Goal: Task Accomplishment & Management: Use online tool/utility

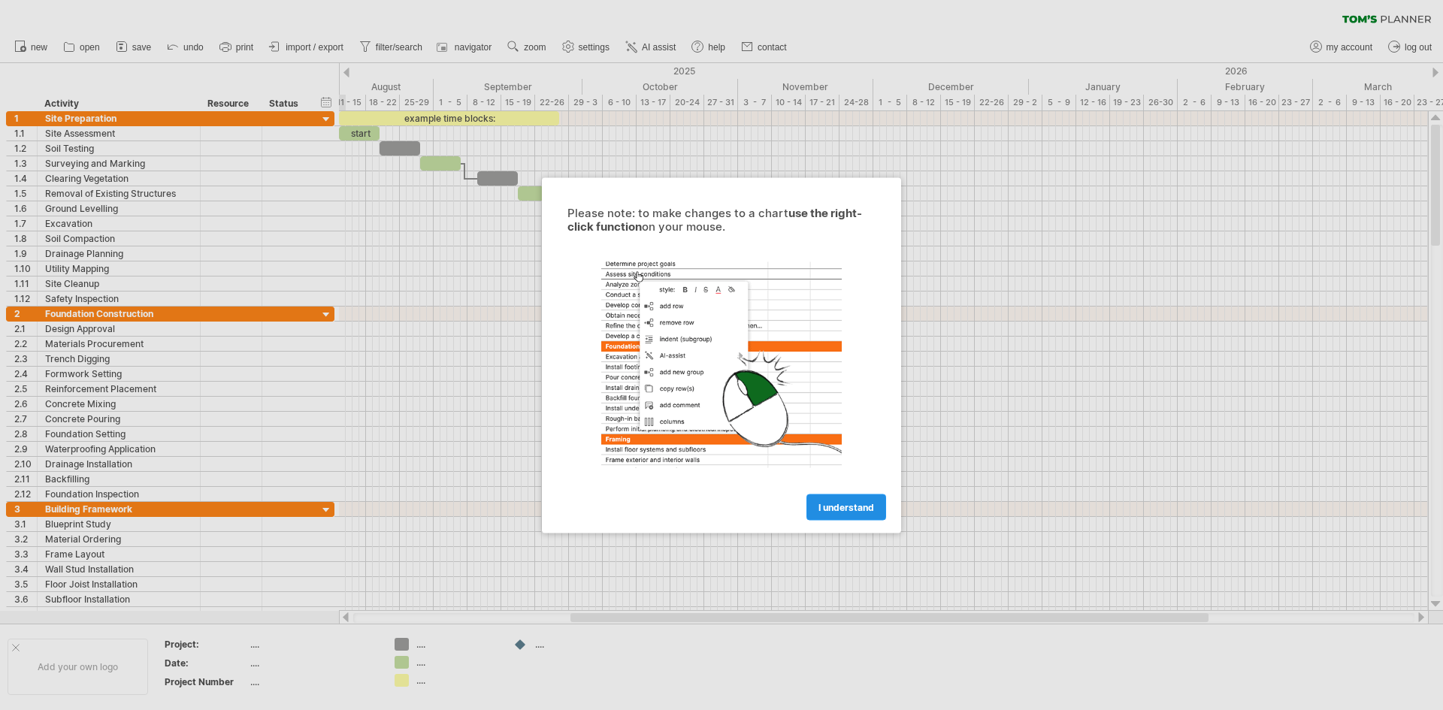
click at [838, 496] on link "I understand" at bounding box center [846, 507] width 80 height 26
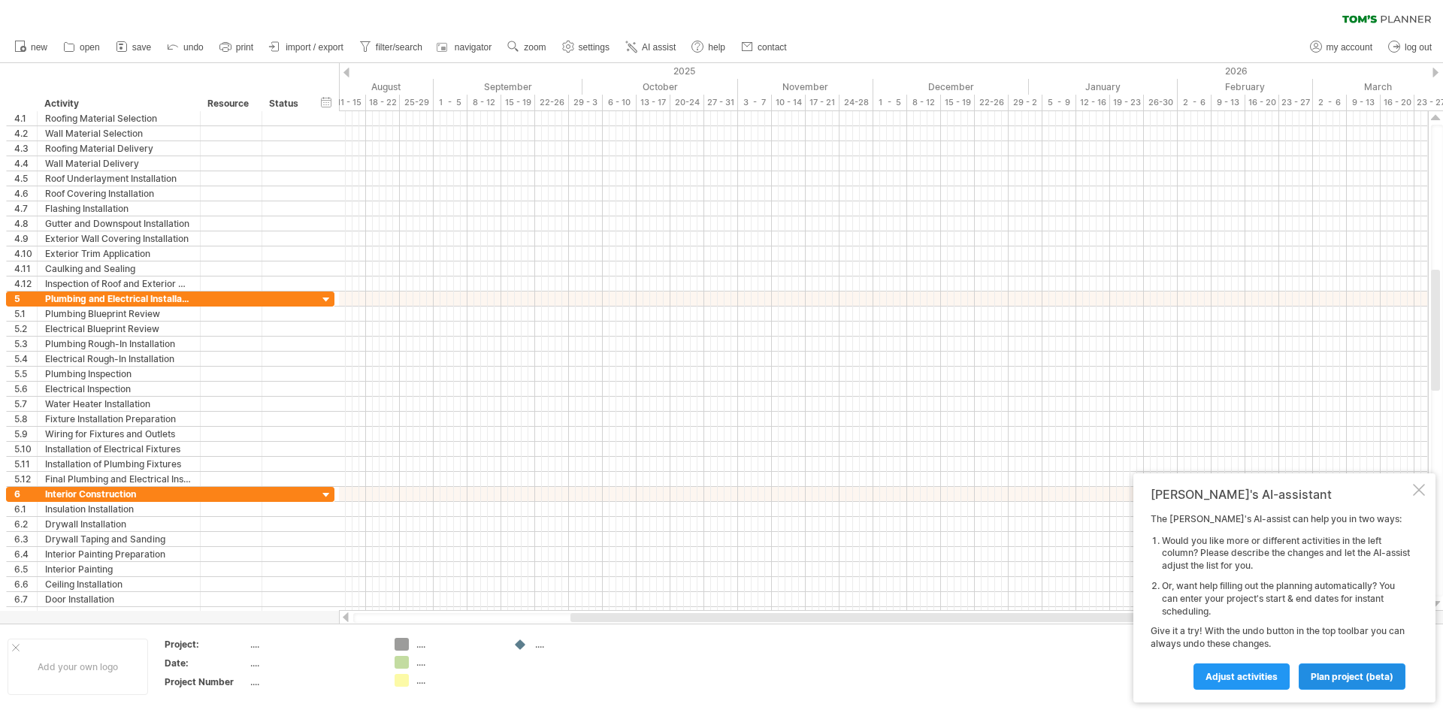
click at [1369, 673] on span "plan project (beta)" at bounding box center [1352, 676] width 83 height 11
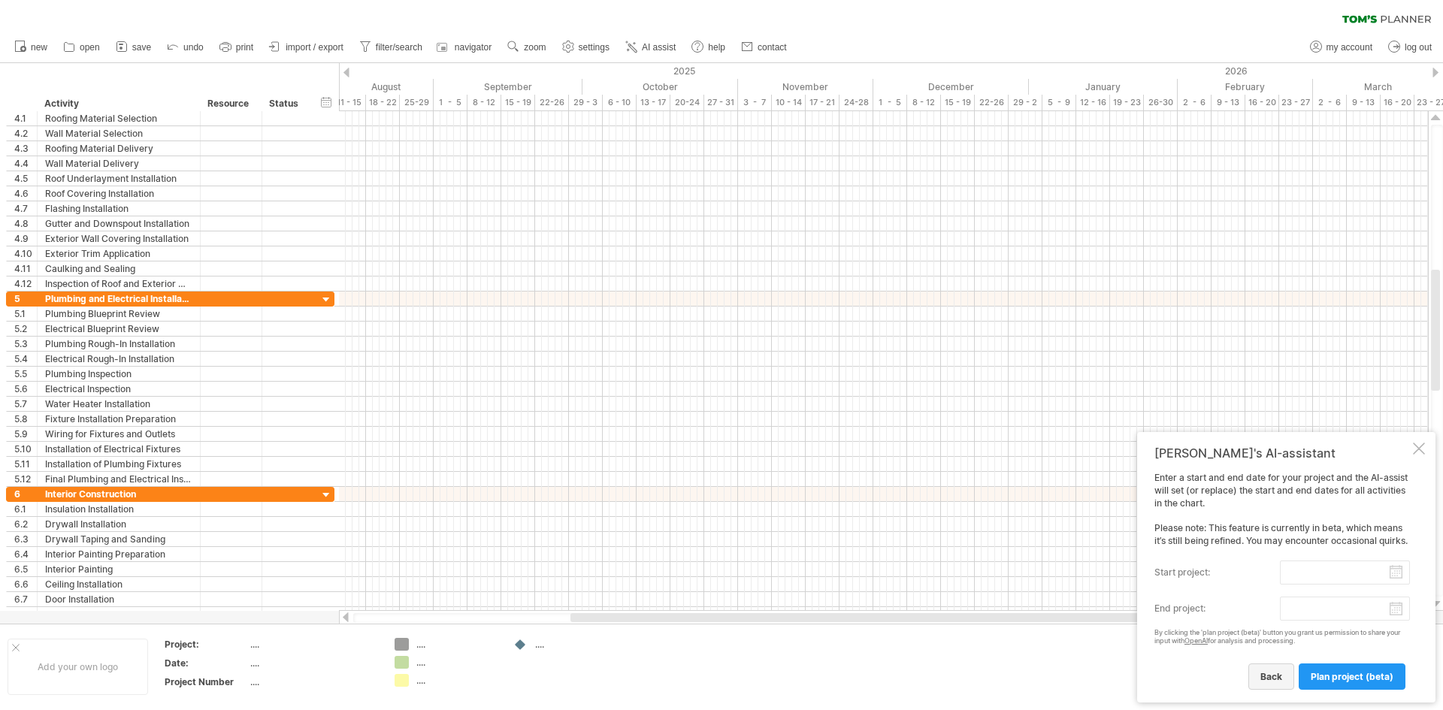
click at [1263, 671] on span "back" at bounding box center [1271, 676] width 22 height 11
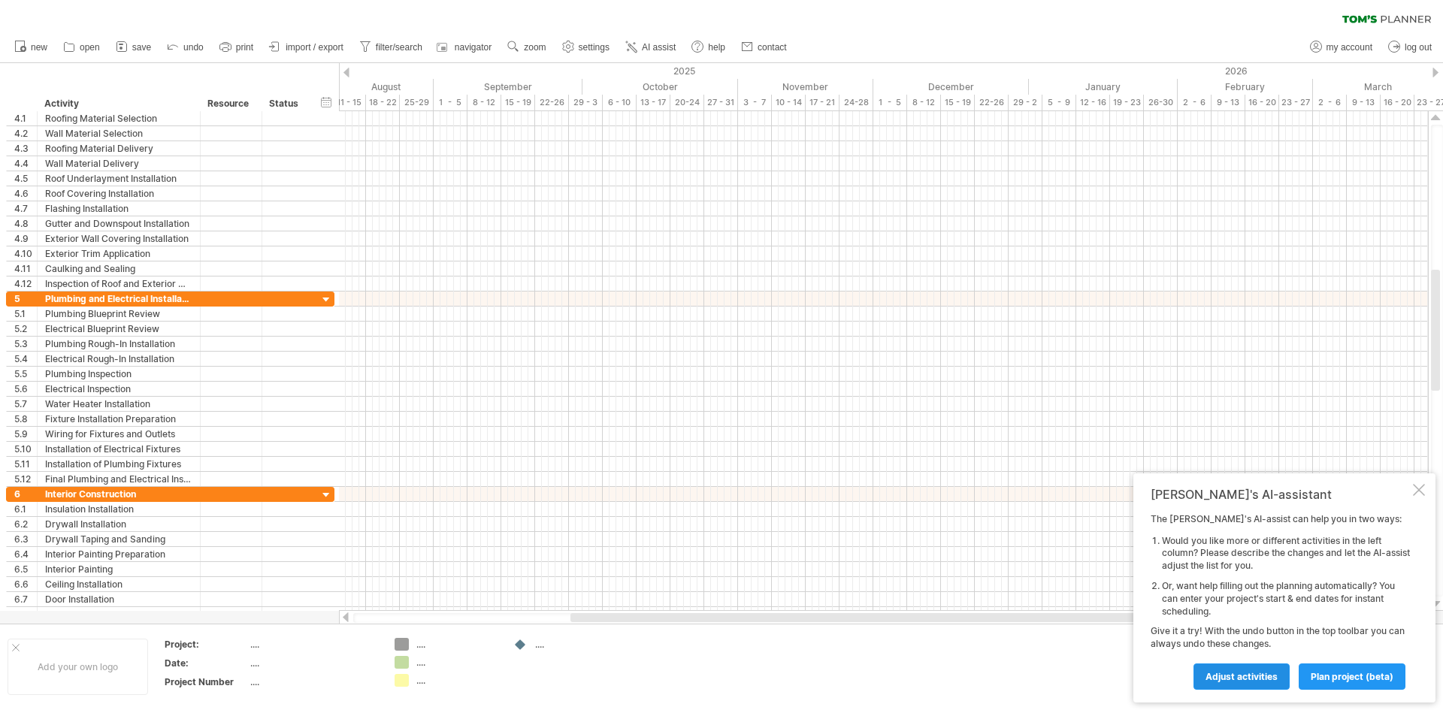
click at [1251, 681] on span "Adjust activities" at bounding box center [1241, 676] width 72 height 11
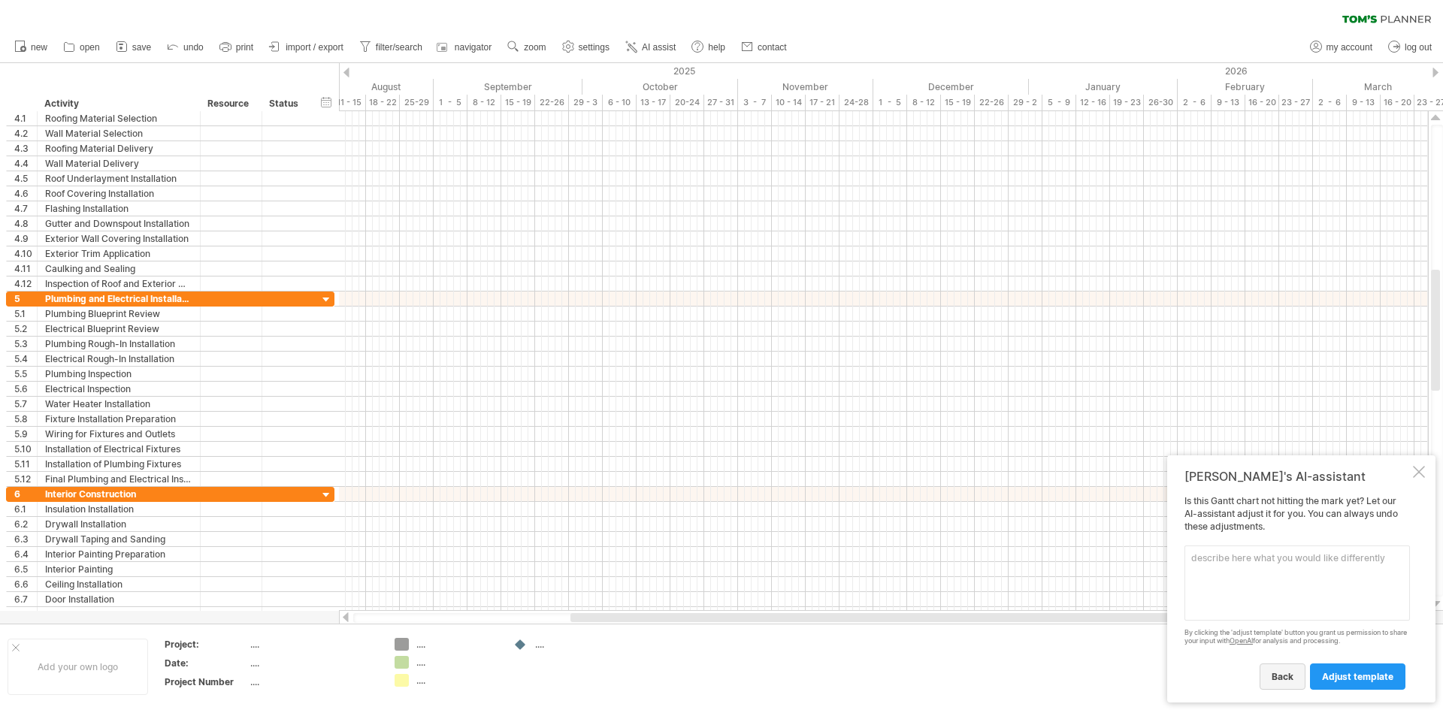
click at [1281, 672] on span "back" at bounding box center [1283, 676] width 22 height 11
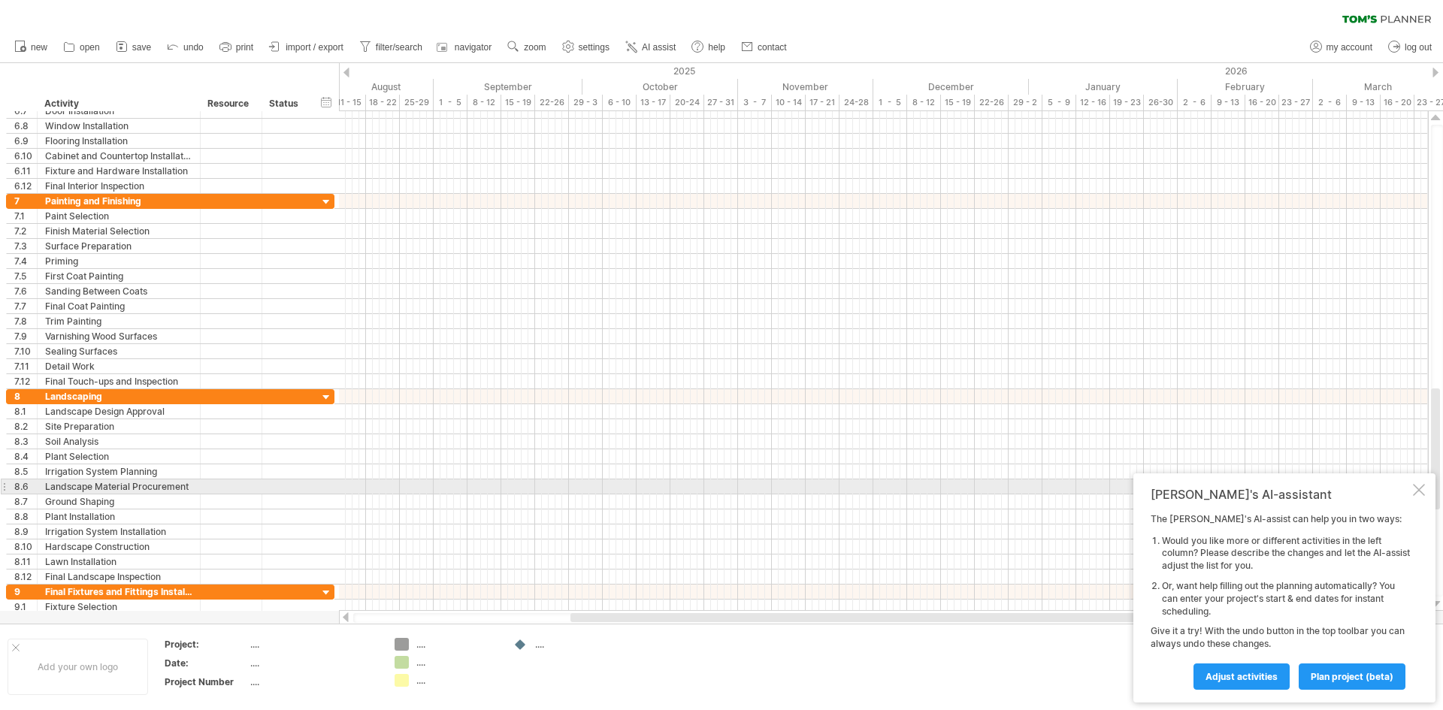
click at [1413, 493] on div at bounding box center [1419, 490] width 12 height 12
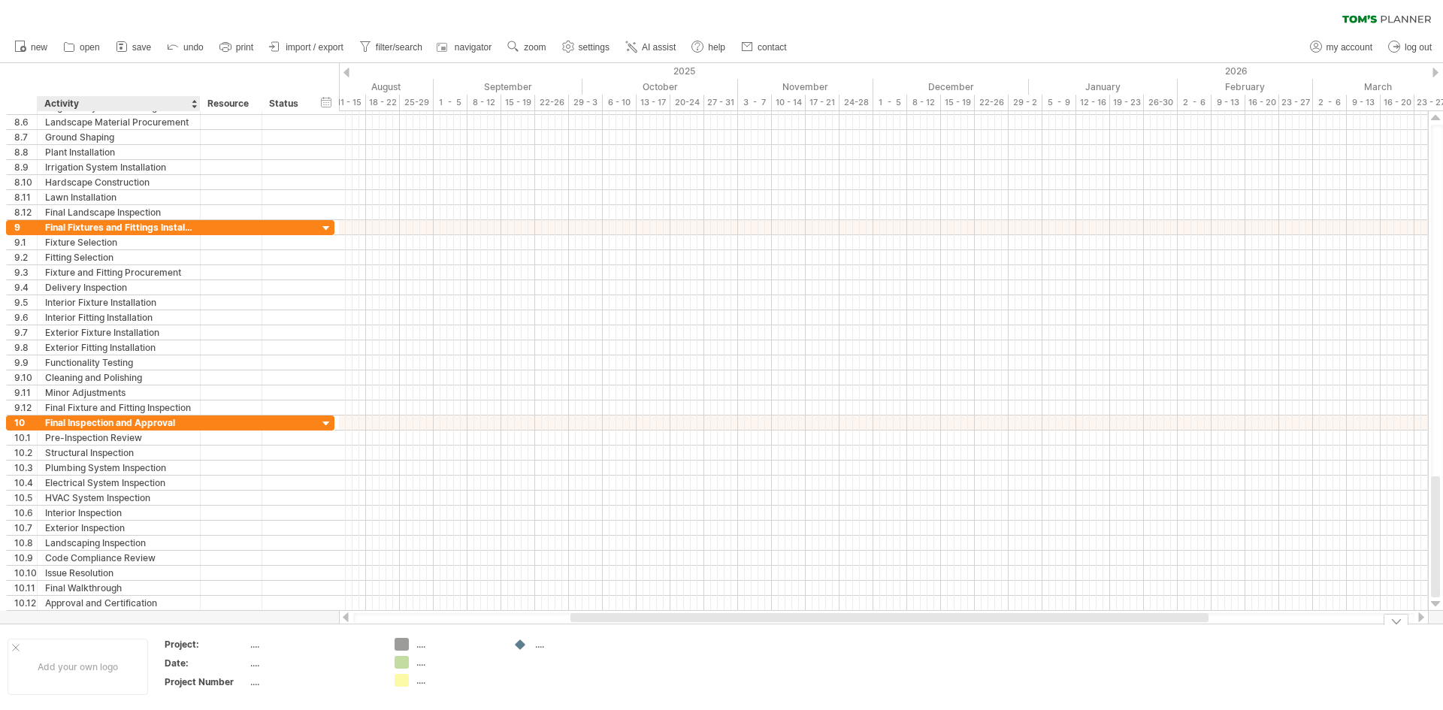
click at [86, 655] on div "Add your own logo" at bounding box center [78, 667] width 141 height 56
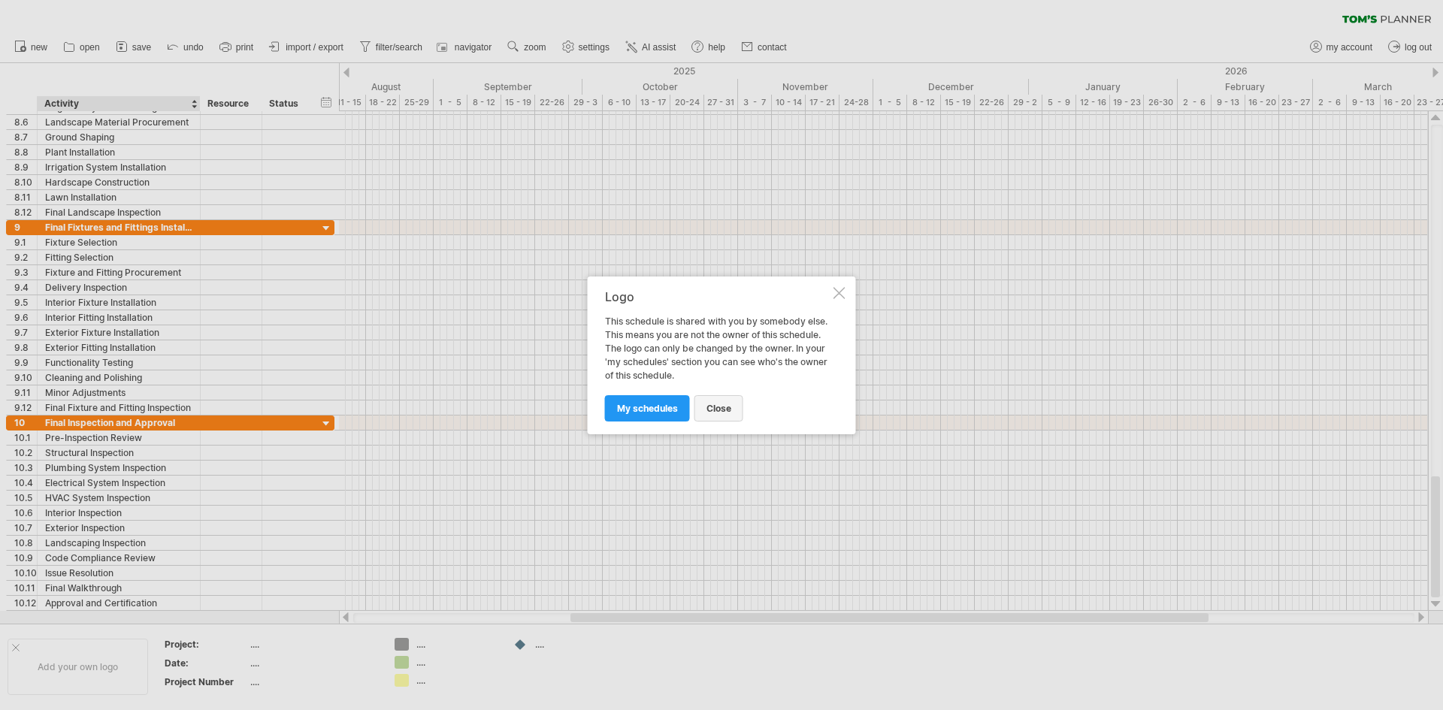
click at [730, 411] on span "close" at bounding box center [718, 408] width 25 height 11
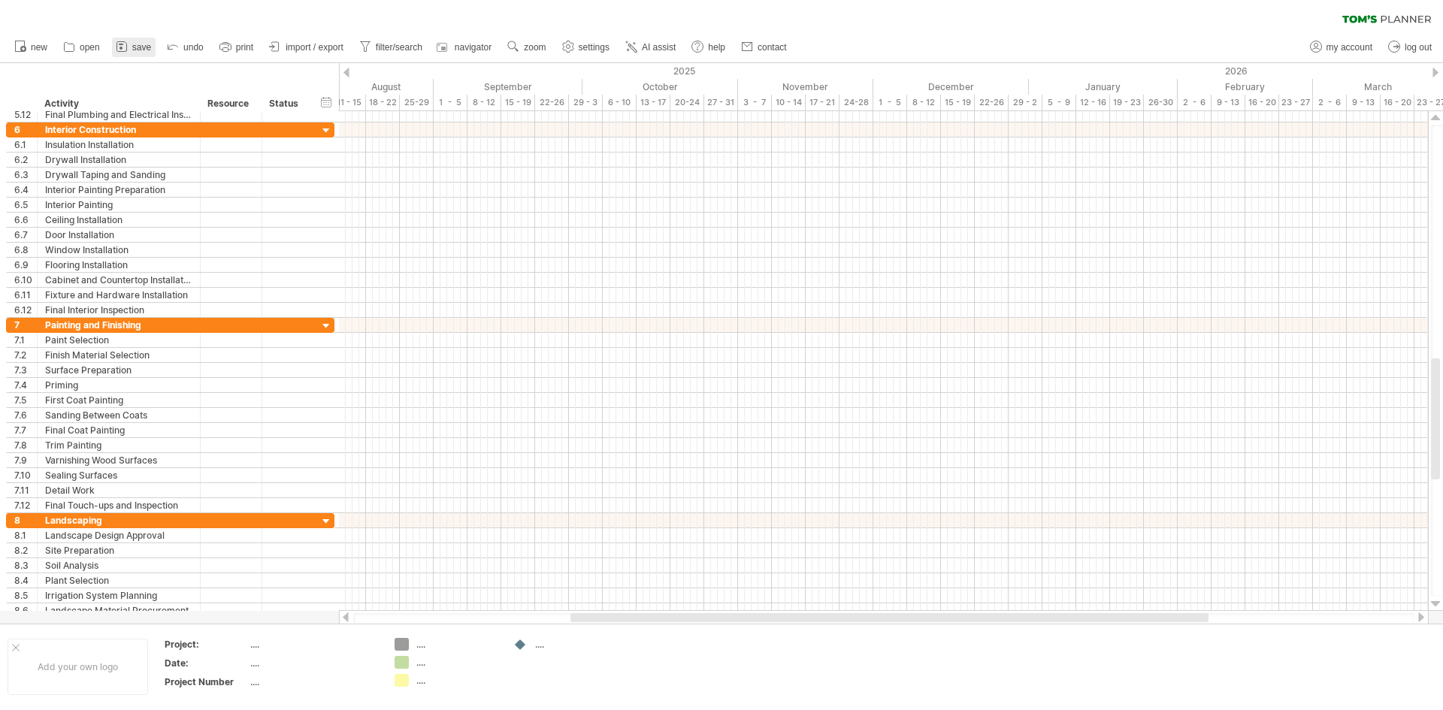
click at [130, 47] on link "save" at bounding box center [134, 48] width 44 height 20
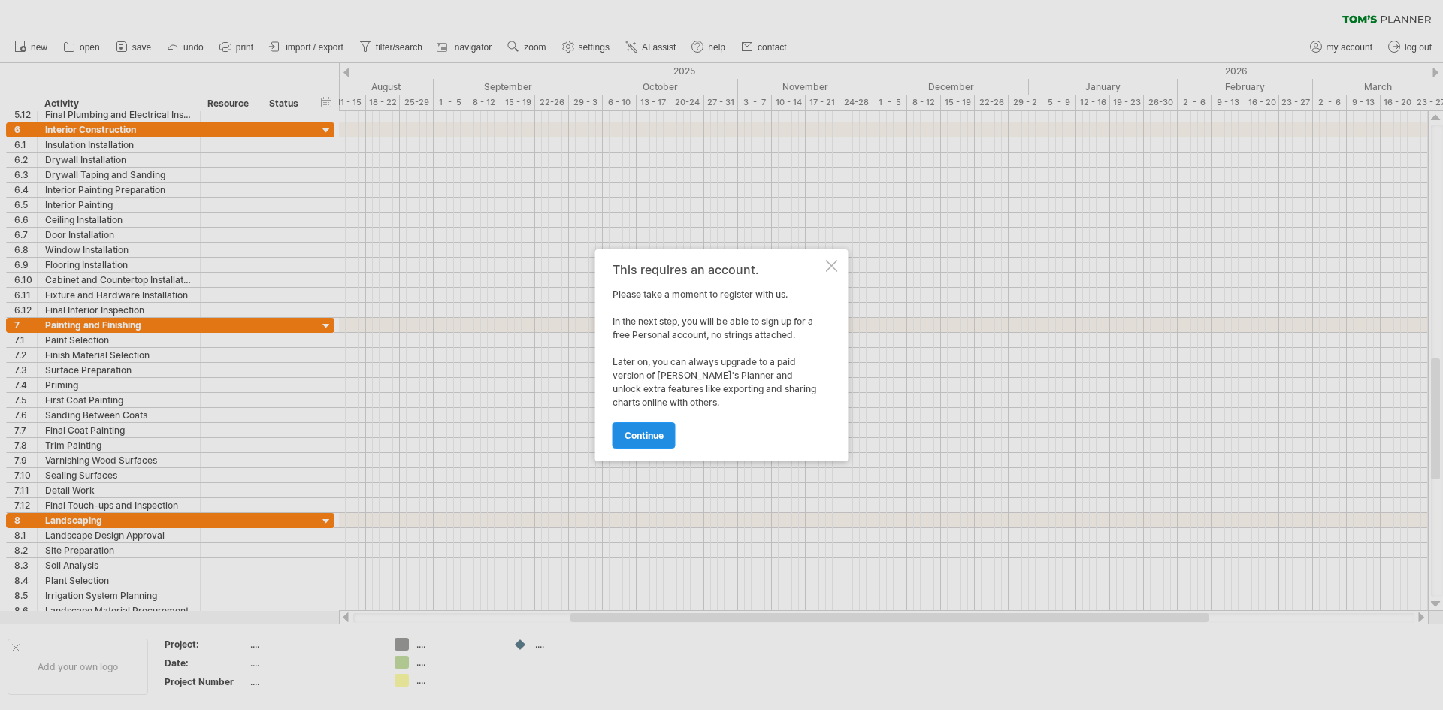
click at [651, 433] on span "continue" at bounding box center [644, 435] width 39 height 11
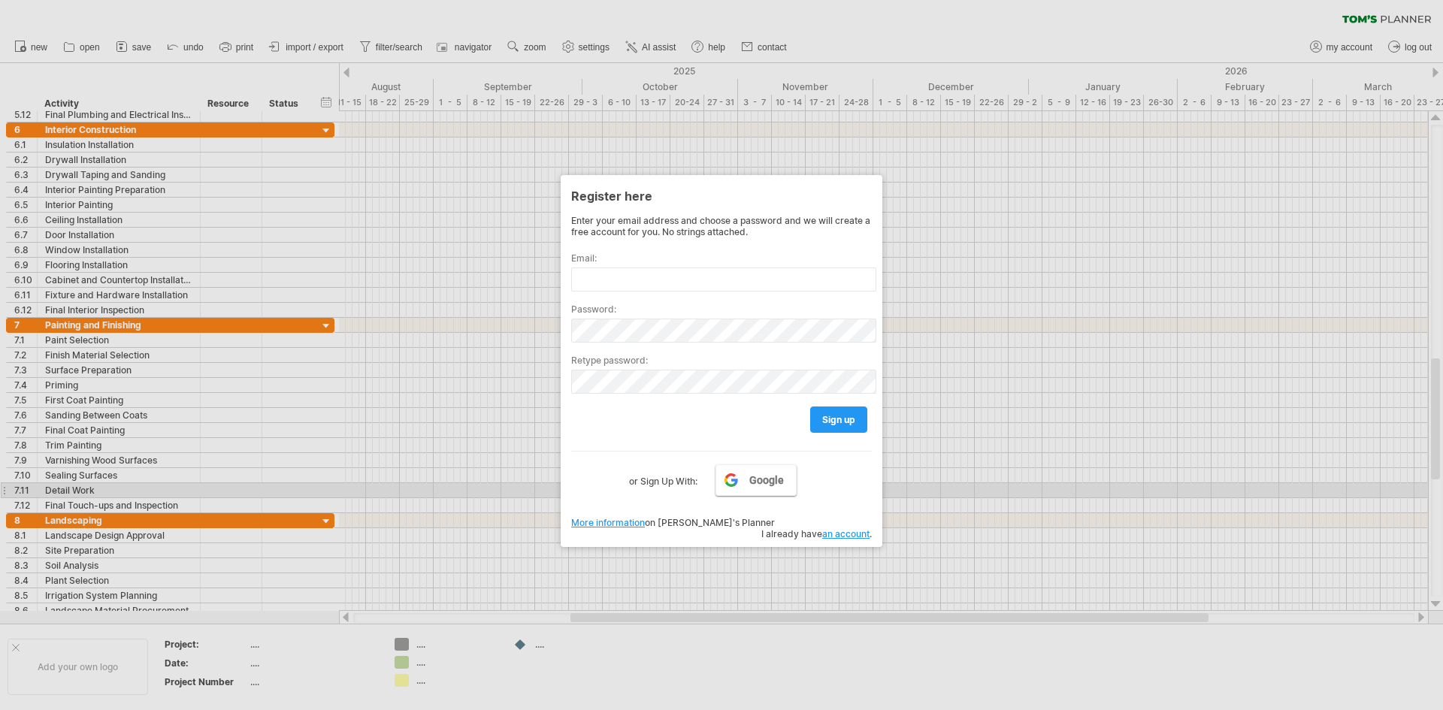
click at [748, 482] on link "Google" at bounding box center [755, 480] width 81 height 32
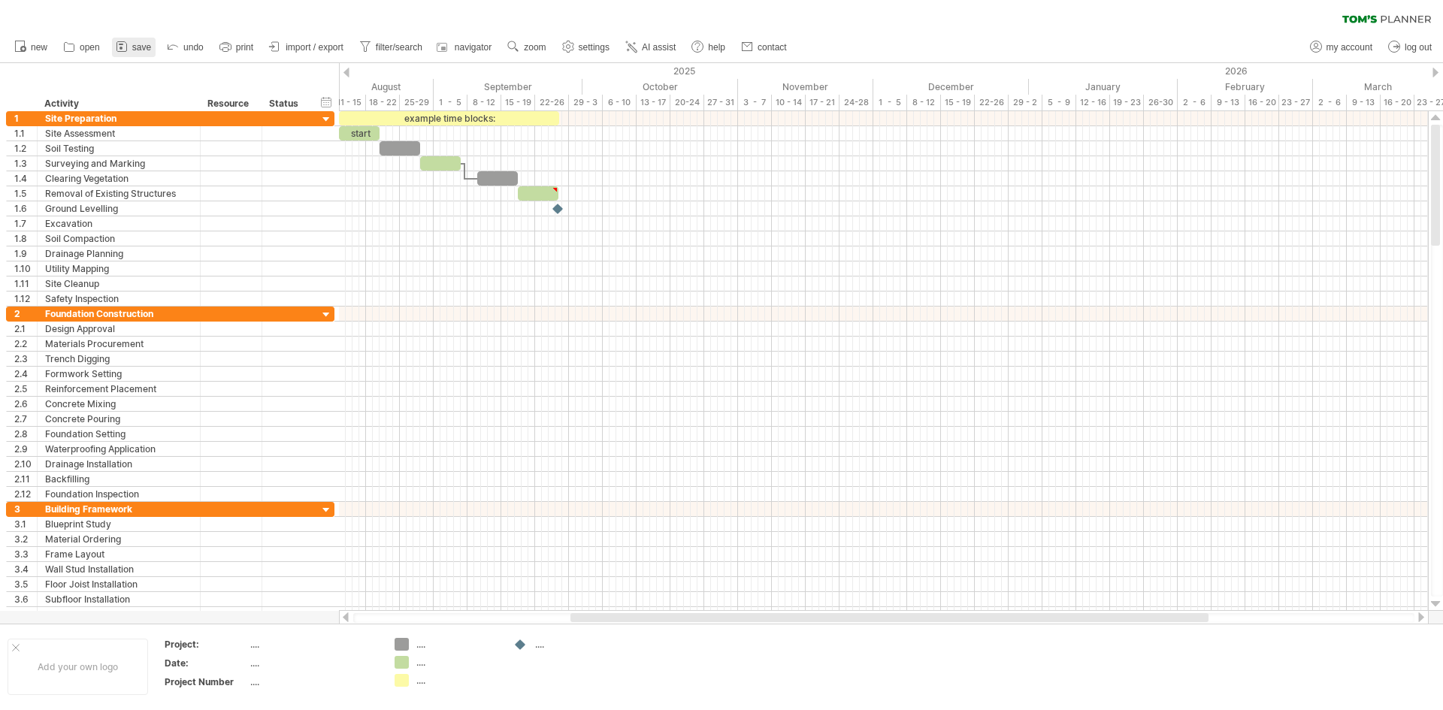
click at [116, 47] on icon at bounding box center [121, 46] width 15 height 15
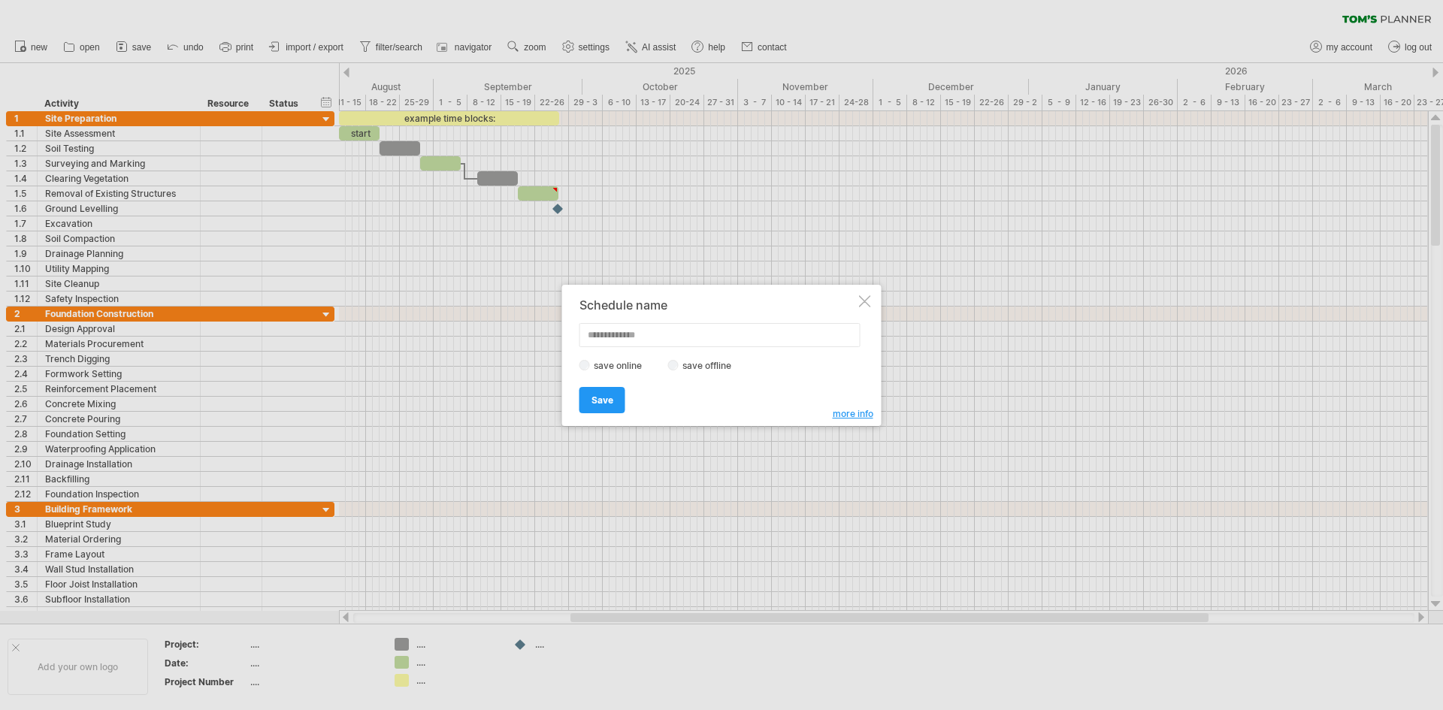
click at [643, 333] on input "text" at bounding box center [719, 335] width 281 height 24
type input "*****"
click at [606, 397] on span "Save" at bounding box center [602, 400] width 22 height 11
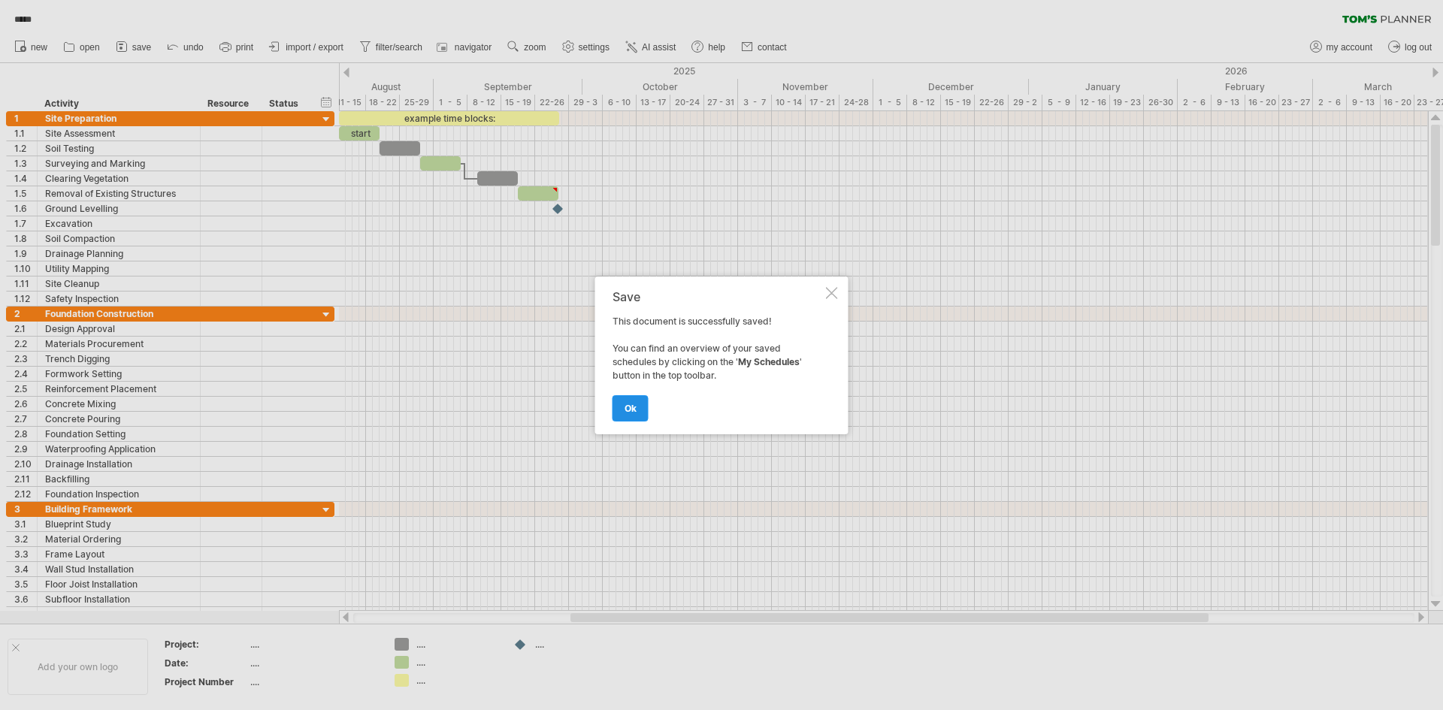
click at [636, 407] on span "ok" at bounding box center [631, 408] width 12 height 11
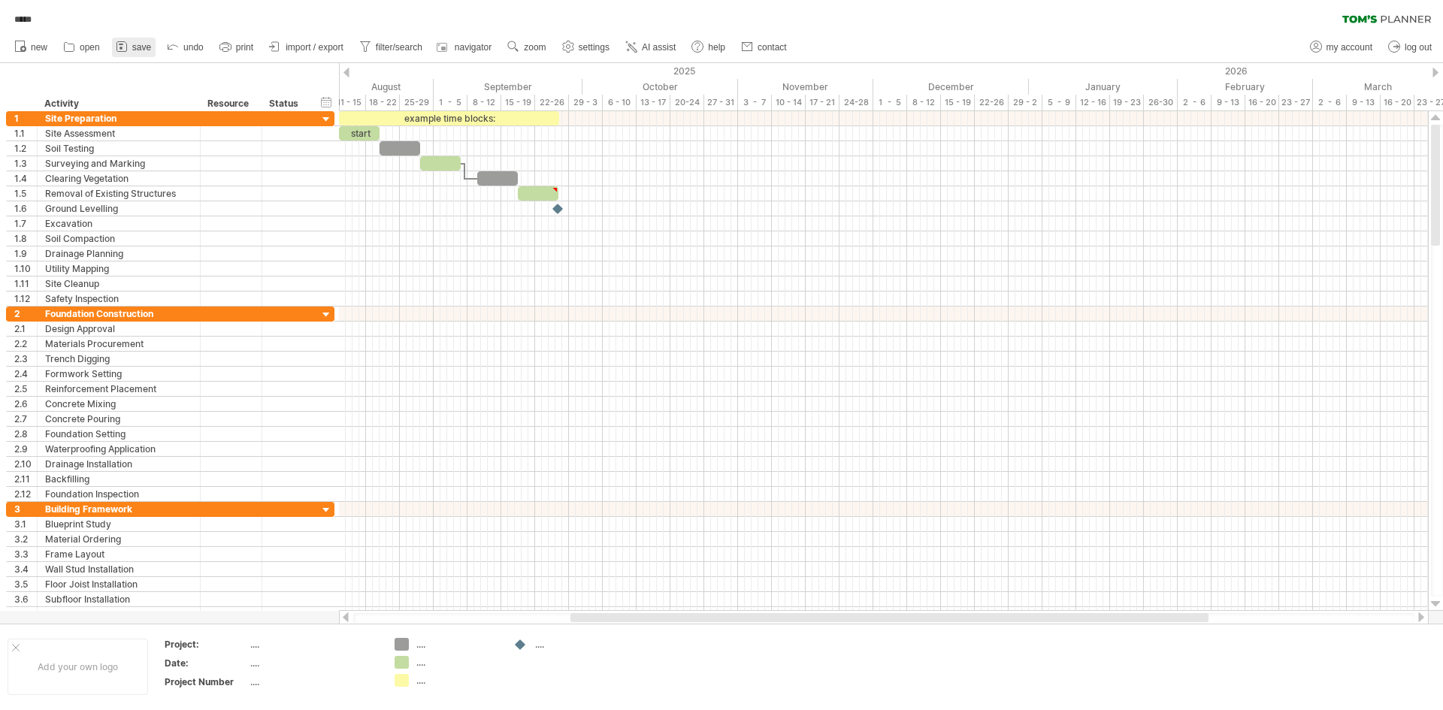
click at [135, 46] on span "save" at bounding box center [141, 47] width 19 height 11
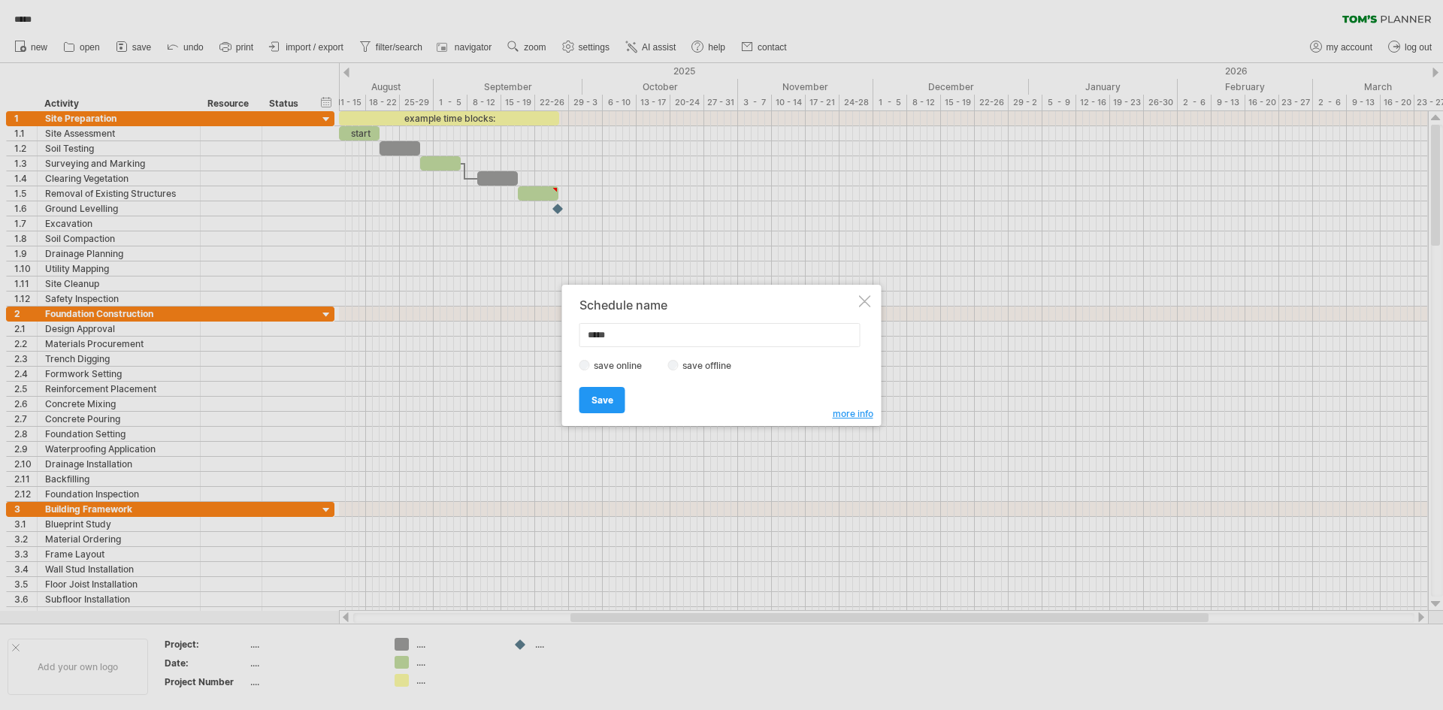
click at [718, 362] on label "save offline" at bounding box center [711, 365] width 65 height 11
click at [612, 392] on link "Save" at bounding box center [602, 400] width 46 height 26
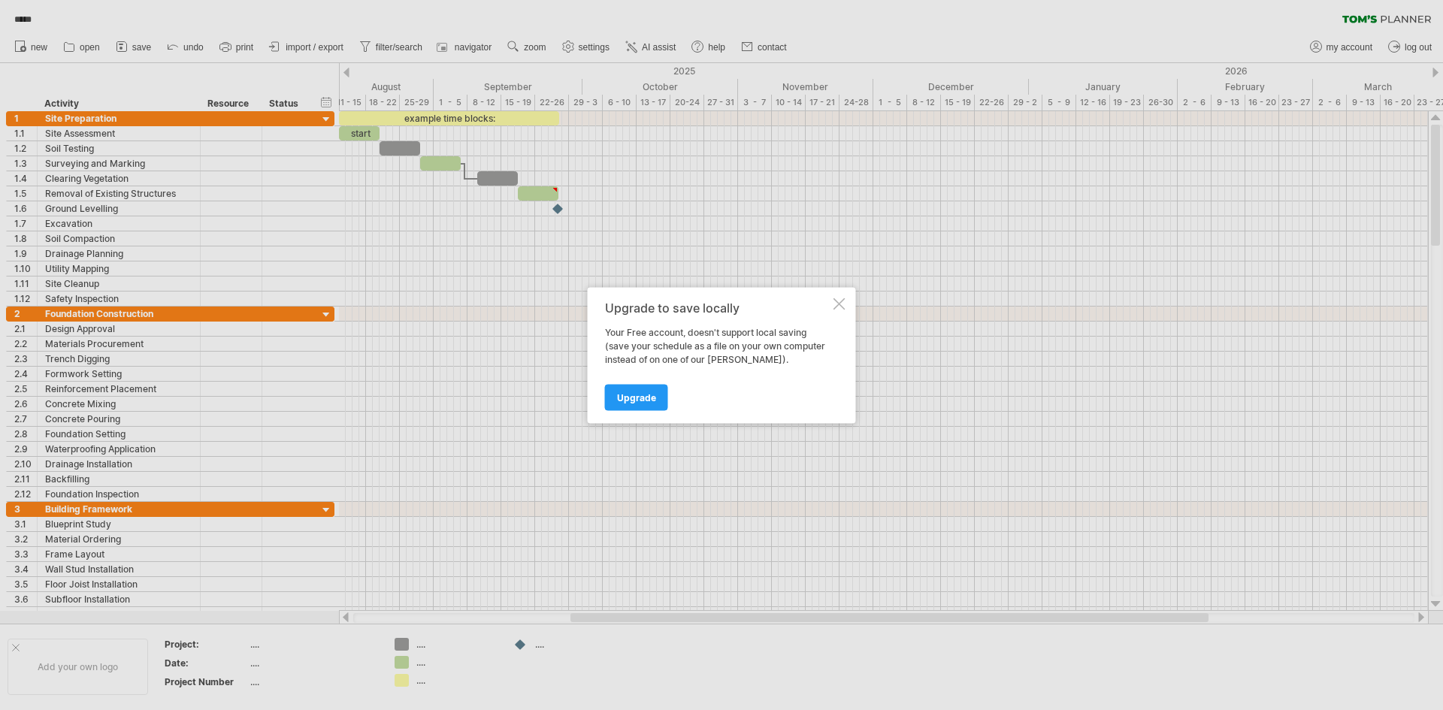
click at [841, 308] on div at bounding box center [839, 304] width 12 height 12
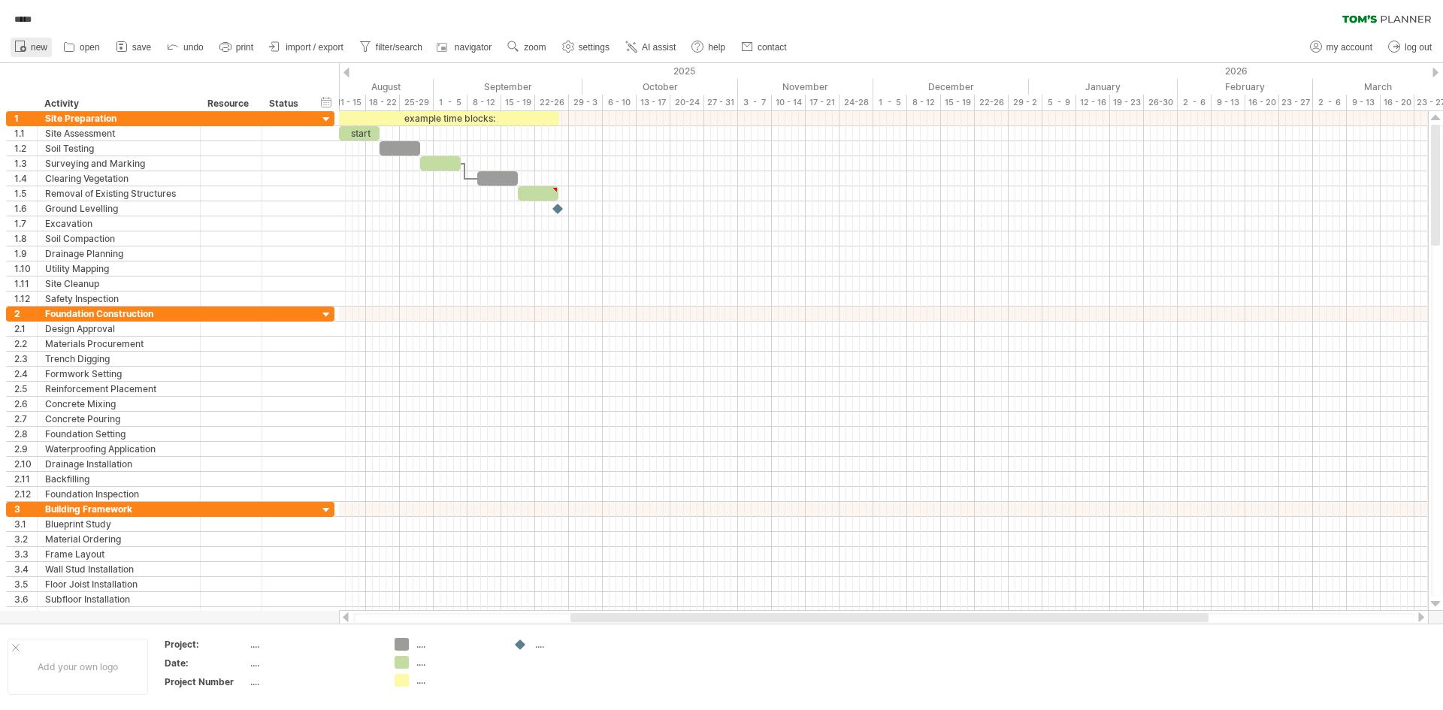
click at [41, 40] on link "new" at bounding box center [31, 48] width 41 height 20
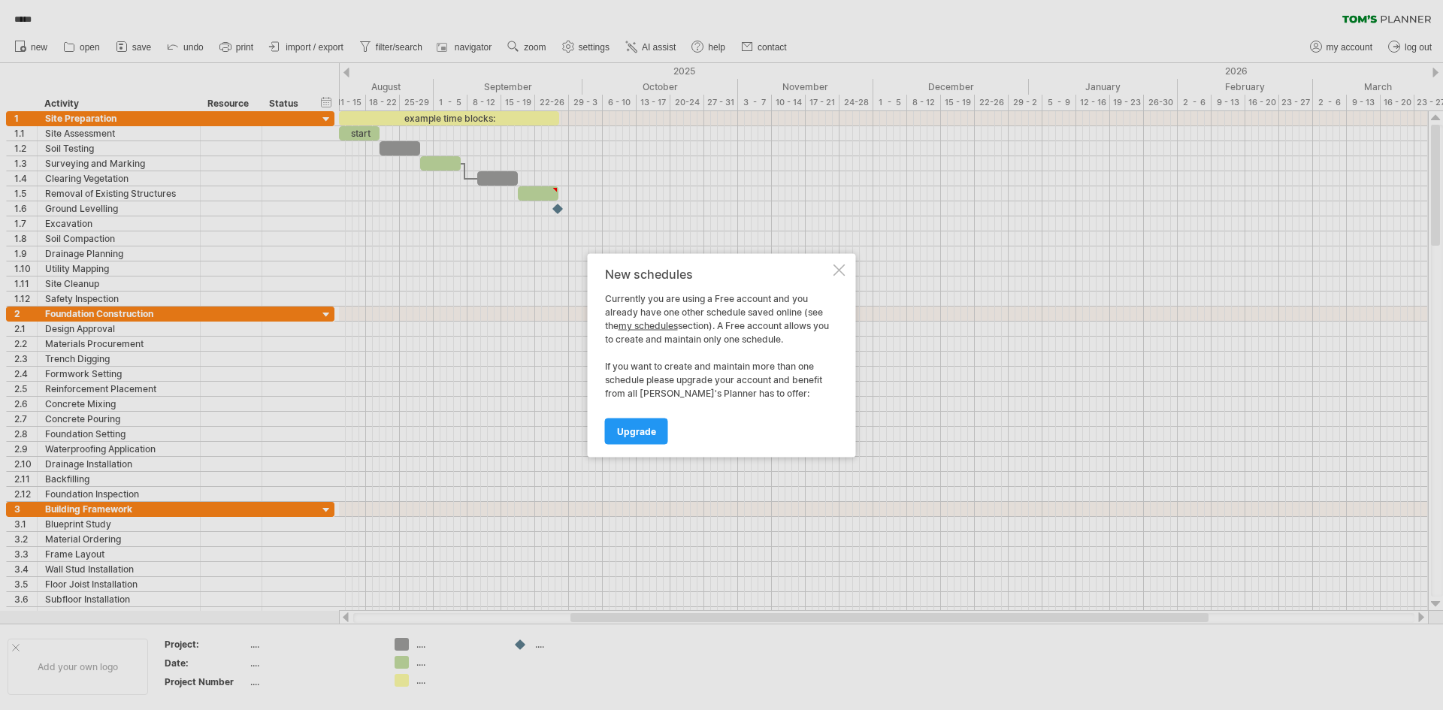
click at [838, 269] on div at bounding box center [839, 270] width 12 height 12
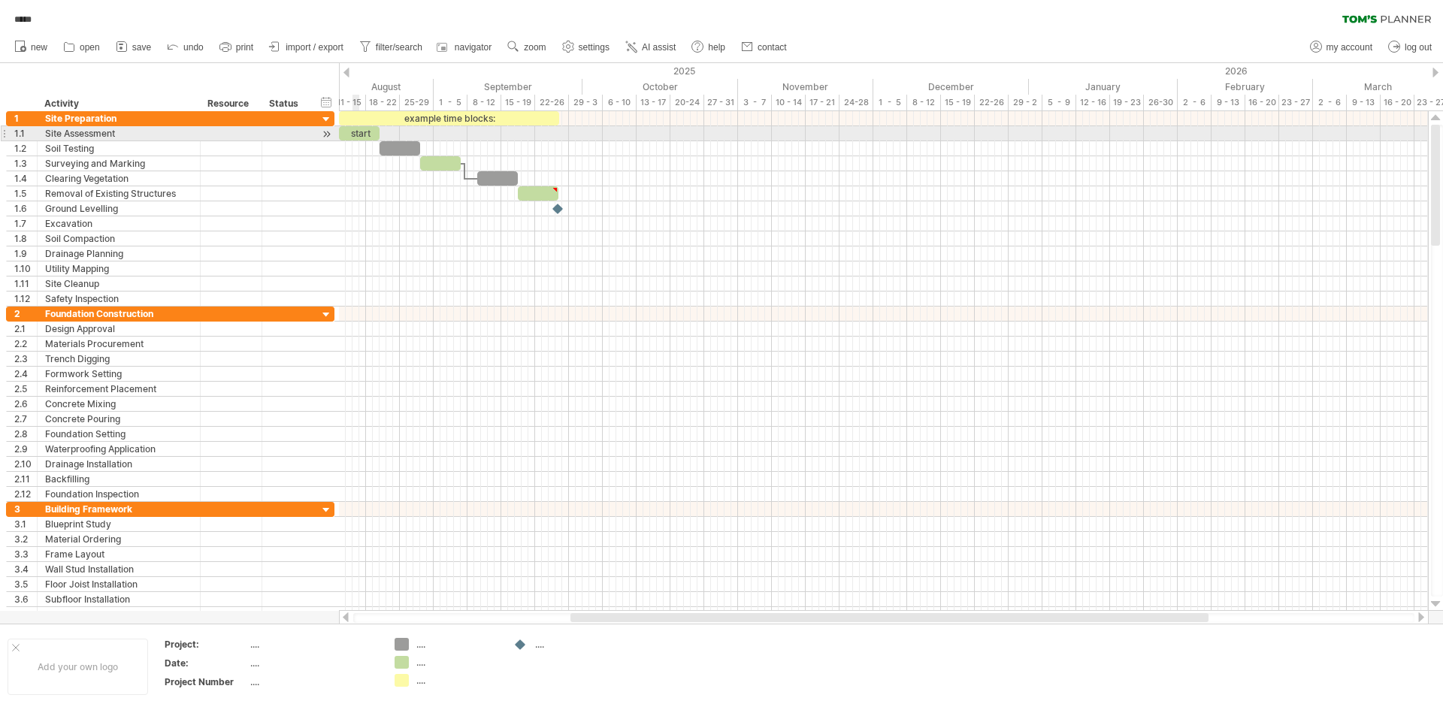
click at [360, 132] on div "start" at bounding box center [359, 133] width 41 height 14
click at [373, 136] on div "*****" at bounding box center [359, 133] width 41 height 14
drag, startPoint x: 377, startPoint y: 135, endPoint x: 438, endPoint y: 135, distance: 60.9
click at [430, 135] on span at bounding box center [427, 133] width 6 height 14
